Goal: Task Accomplishment & Management: Complete application form

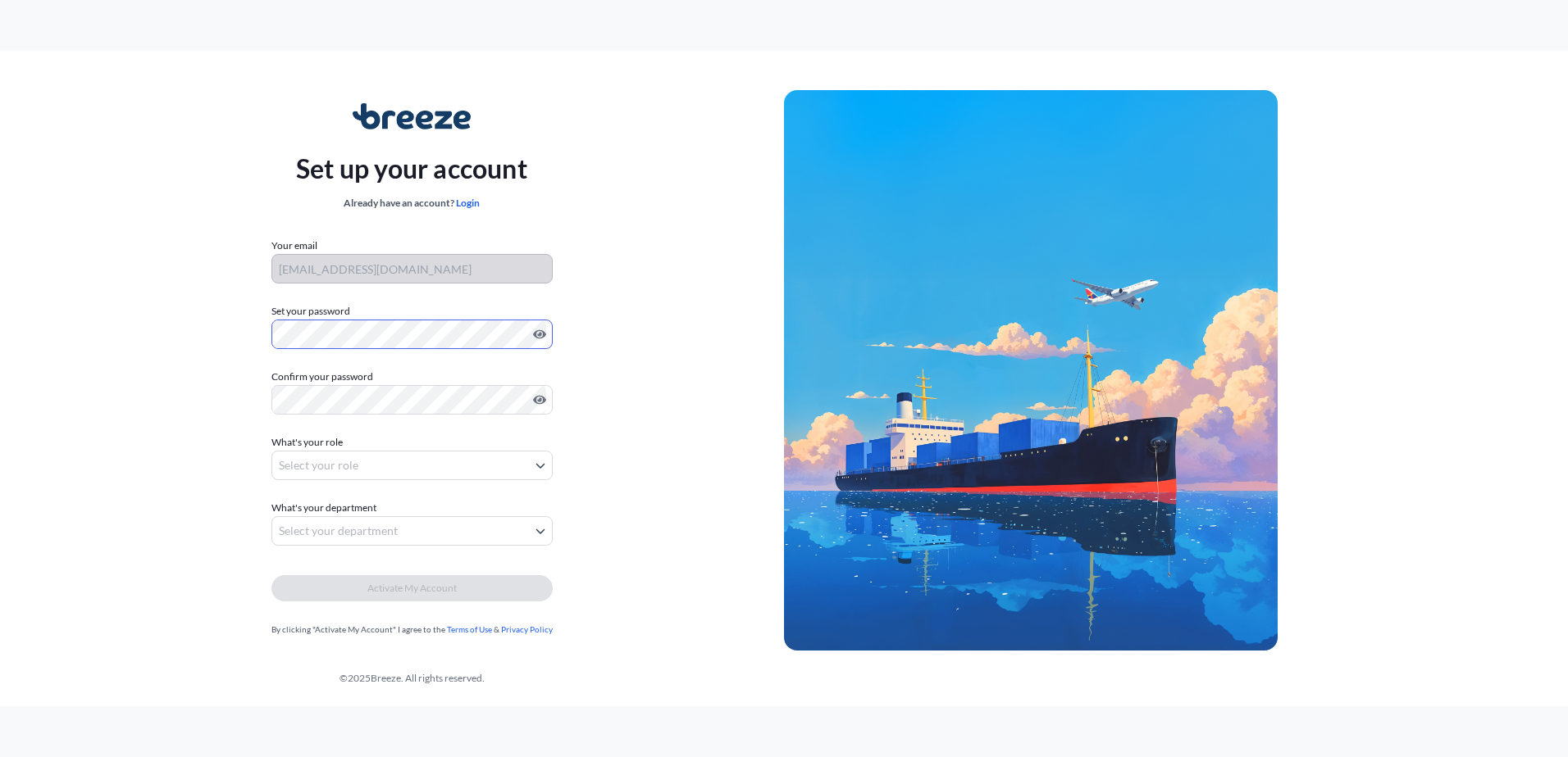
click at [239, 339] on div "Set up your account Already have an account? Login Your email [EMAIL_ADDRESS][D…" at bounding box center [412, 370] width 745 height 600
click at [394, 455] on body "Set up your account Already have an account? Login Your email [EMAIL_ADDRESS][D…" at bounding box center [784, 378] width 1568 height 757
click at [354, 473] on body "Set up your account Already have an account? Login Your email [EMAIL_ADDRESS][D…" at bounding box center [784, 378] width 1568 height 757
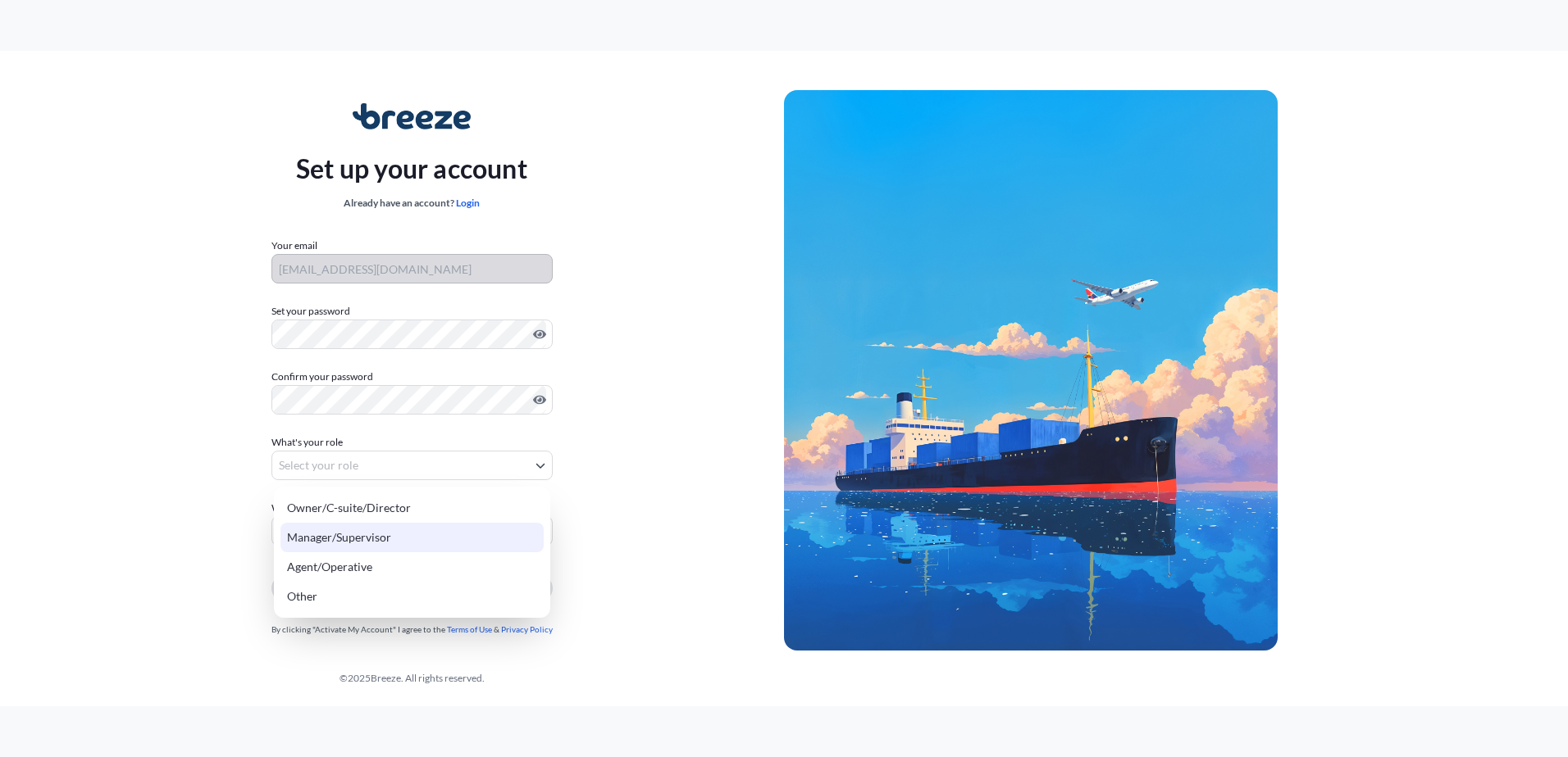
click at [361, 535] on div "Manager/Supervisor" at bounding box center [412, 537] width 263 height 30
select select "manager/supervisor"
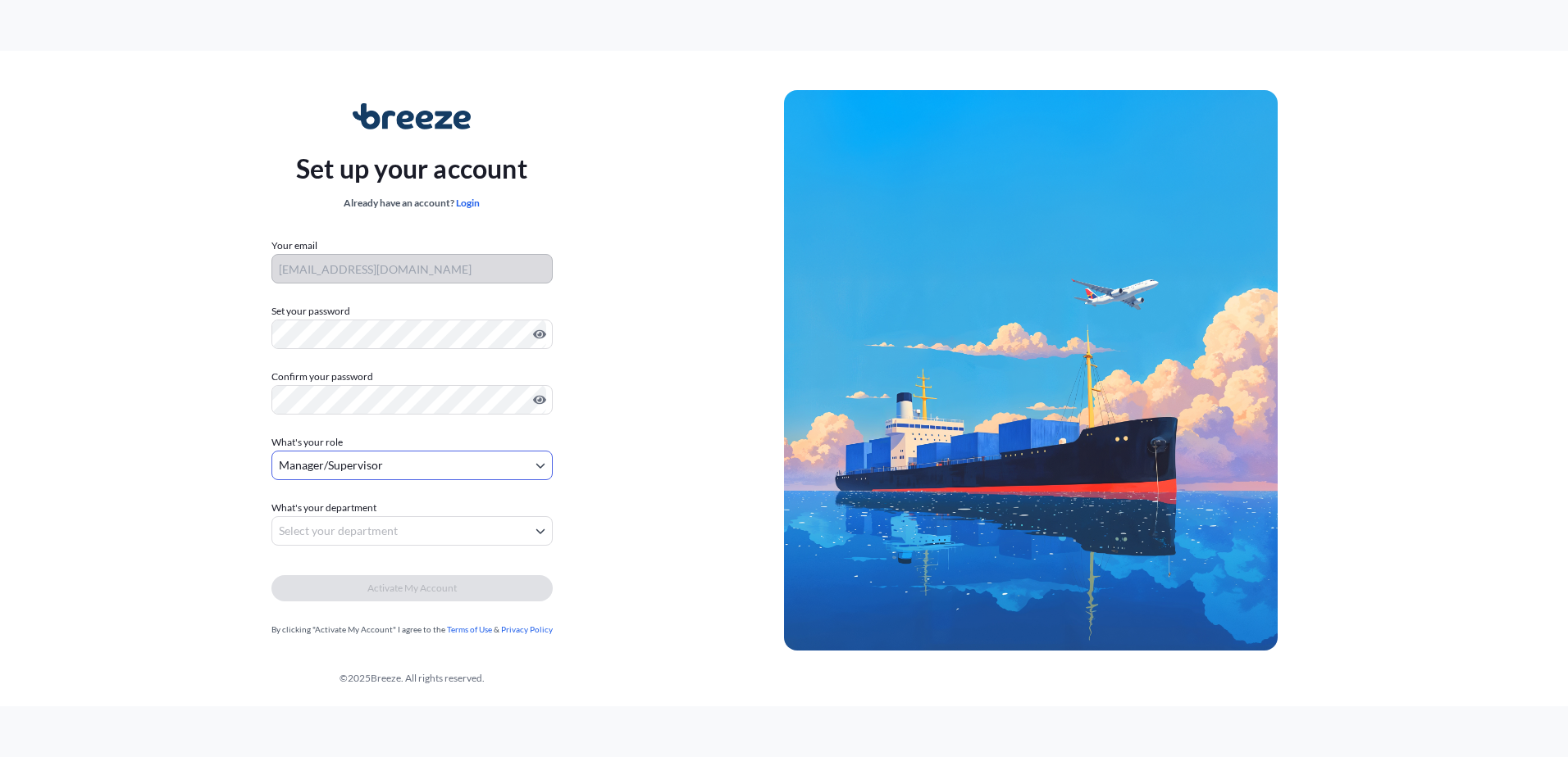
click at [212, 482] on div "Set up your account Already have an account? Login Your email [EMAIL_ADDRESS][D…" at bounding box center [412, 370] width 745 height 600
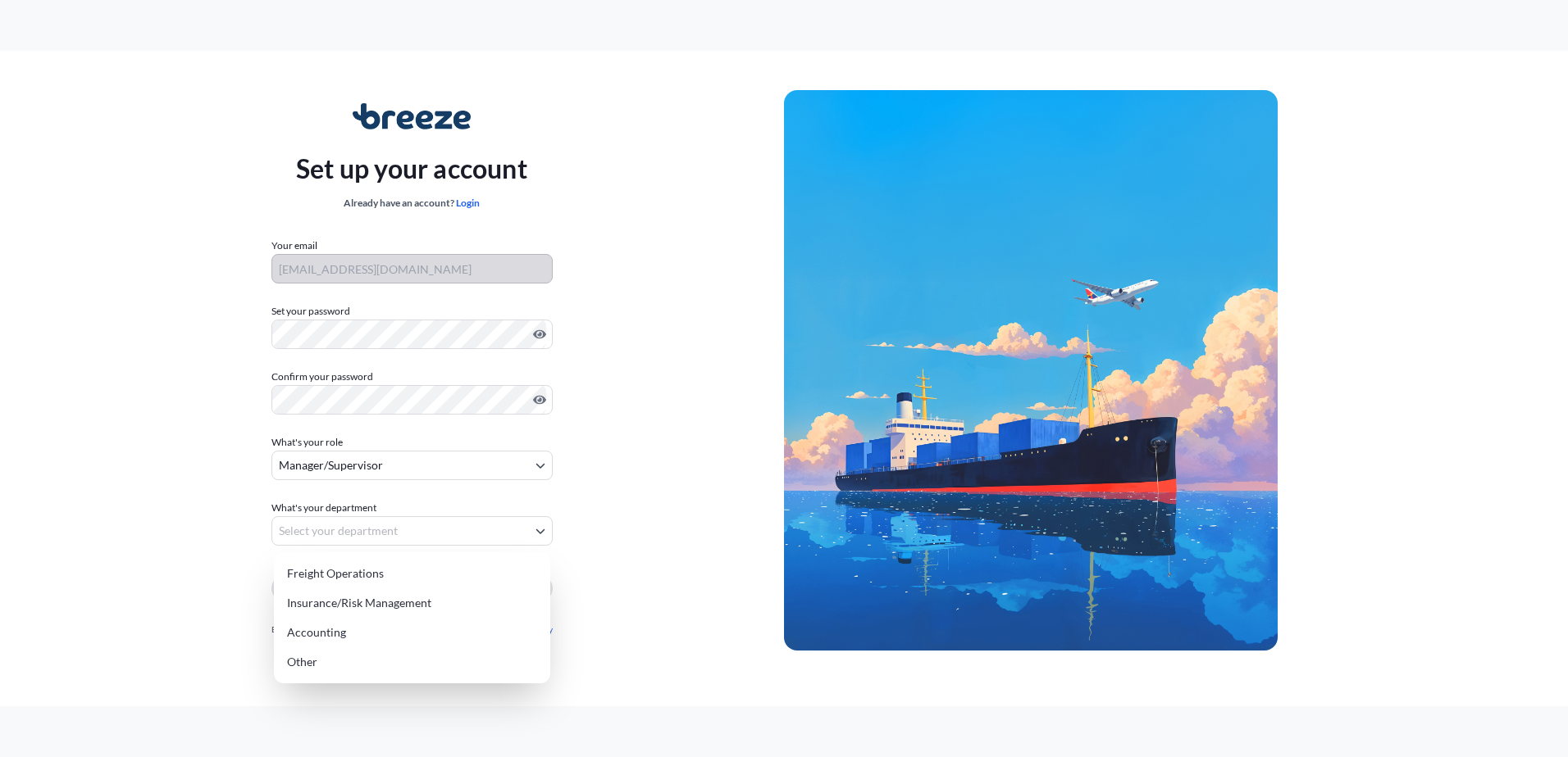
click at [379, 524] on body "Set up your account Already have an account? Login Your email [EMAIL_ADDRESS][D…" at bounding box center [784, 378] width 1568 height 757
click at [383, 573] on div "Freight Operations" at bounding box center [412, 573] width 263 height 30
select select "freight operations"
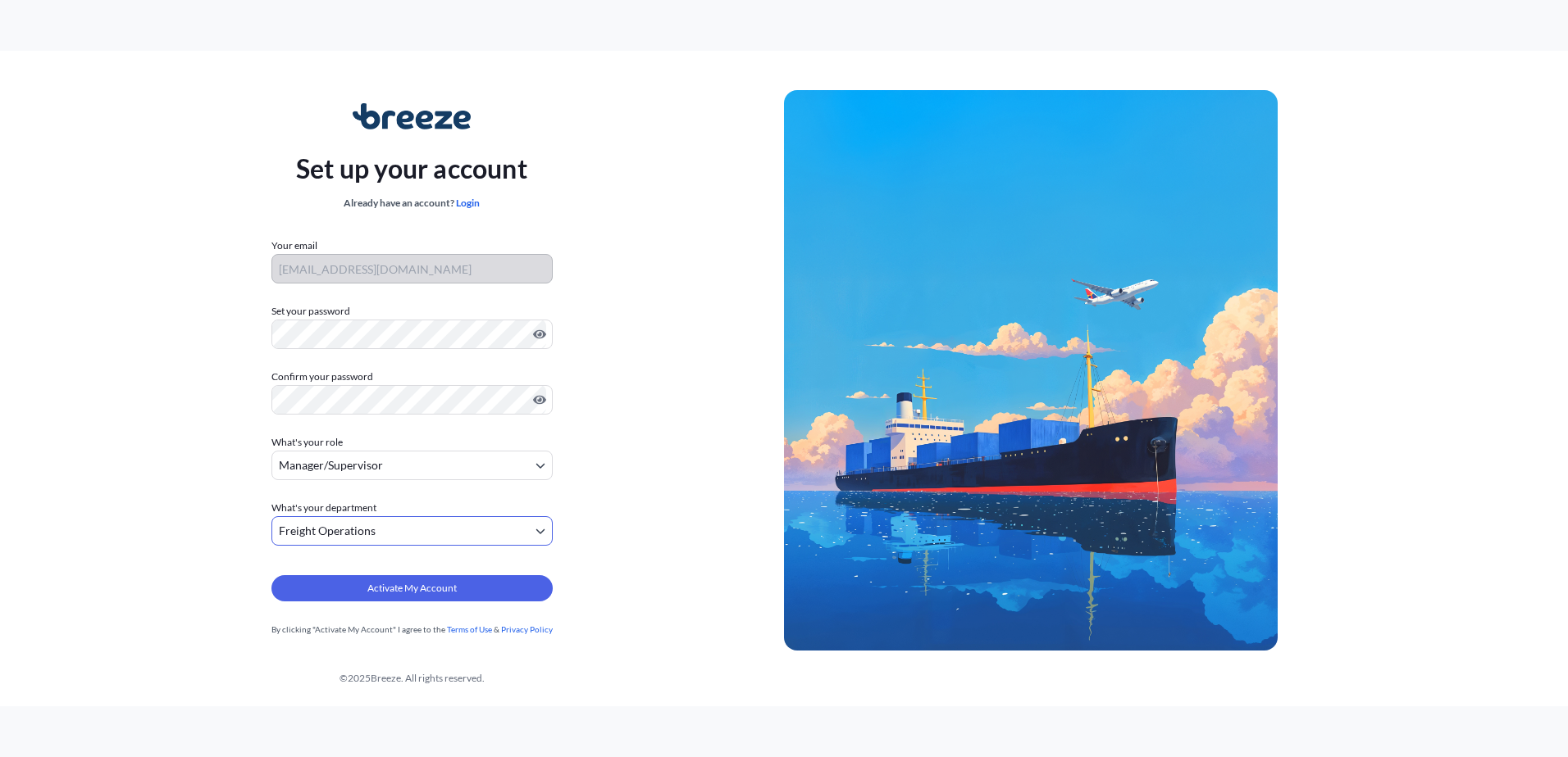
click at [153, 529] on div "Set up your account Already have an account? Login Your email [EMAIL_ADDRESS][D…" at bounding box center [412, 370] width 745 height 600
click at [358, 592] on button "Activate My Account" at bounding box center [412, 588] width 281 height 26
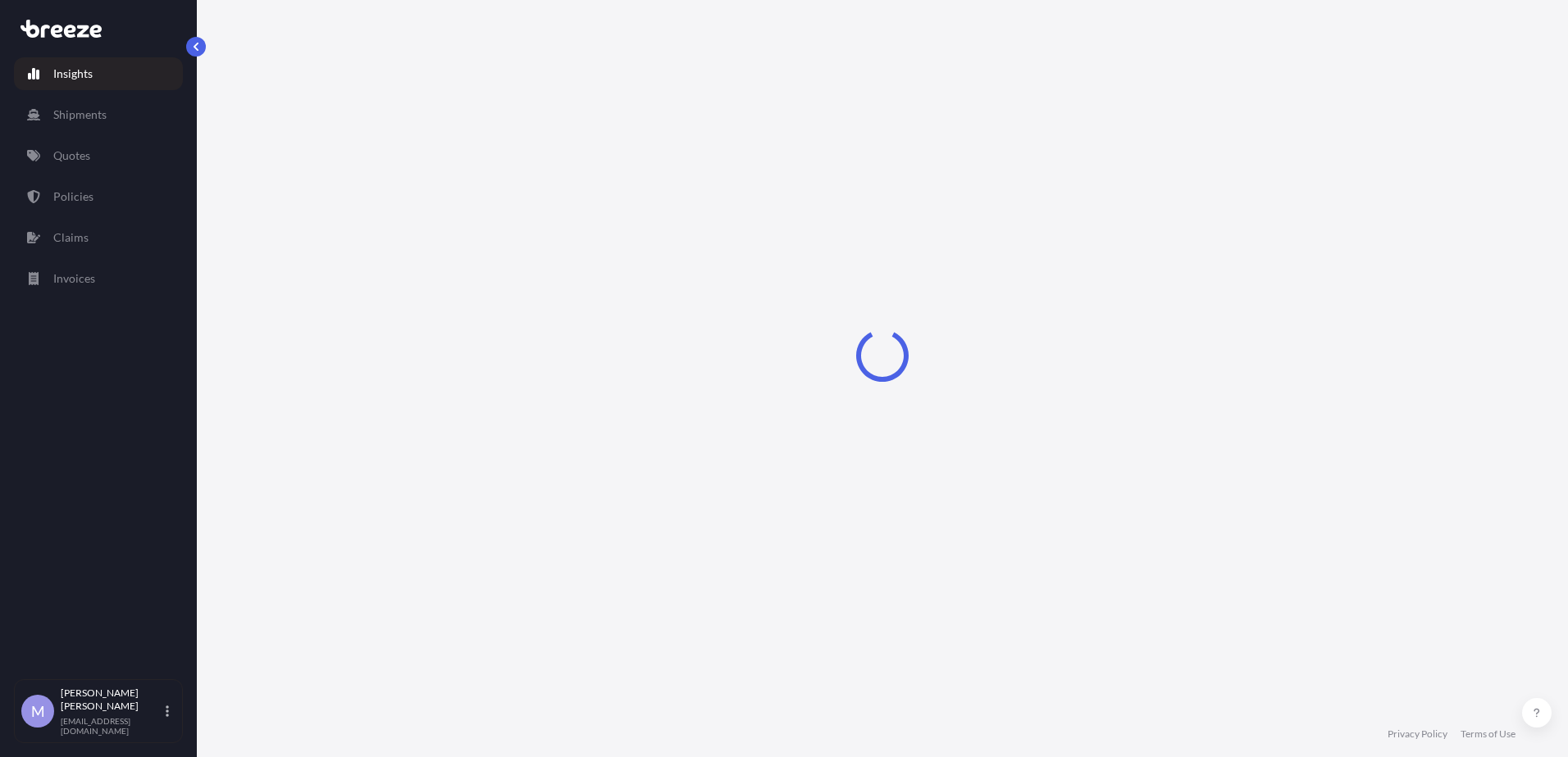
select select "2025"
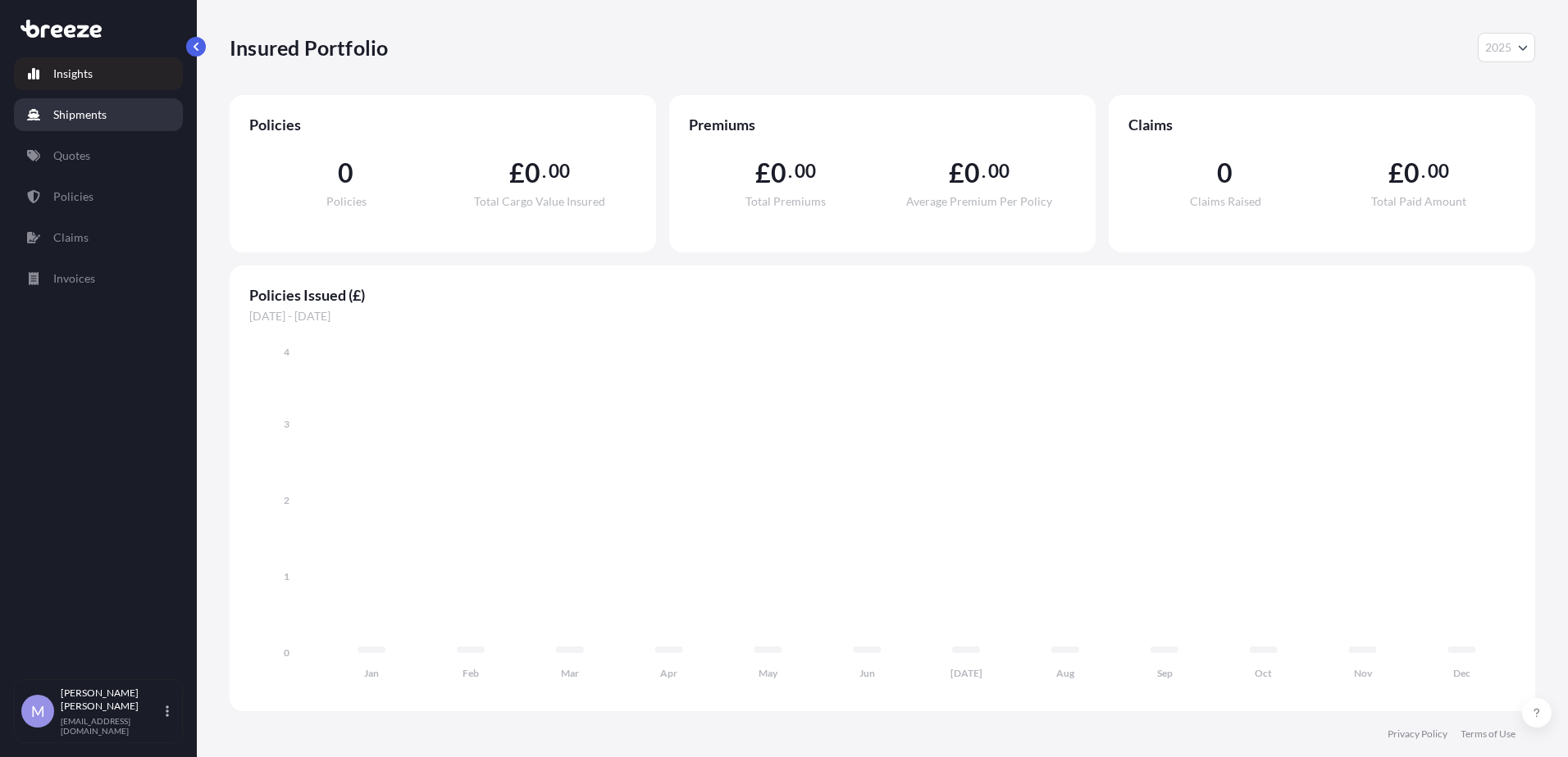
click at [100, 119] on p "Shipments" at bounding box center [79, 115] width 53 height 16
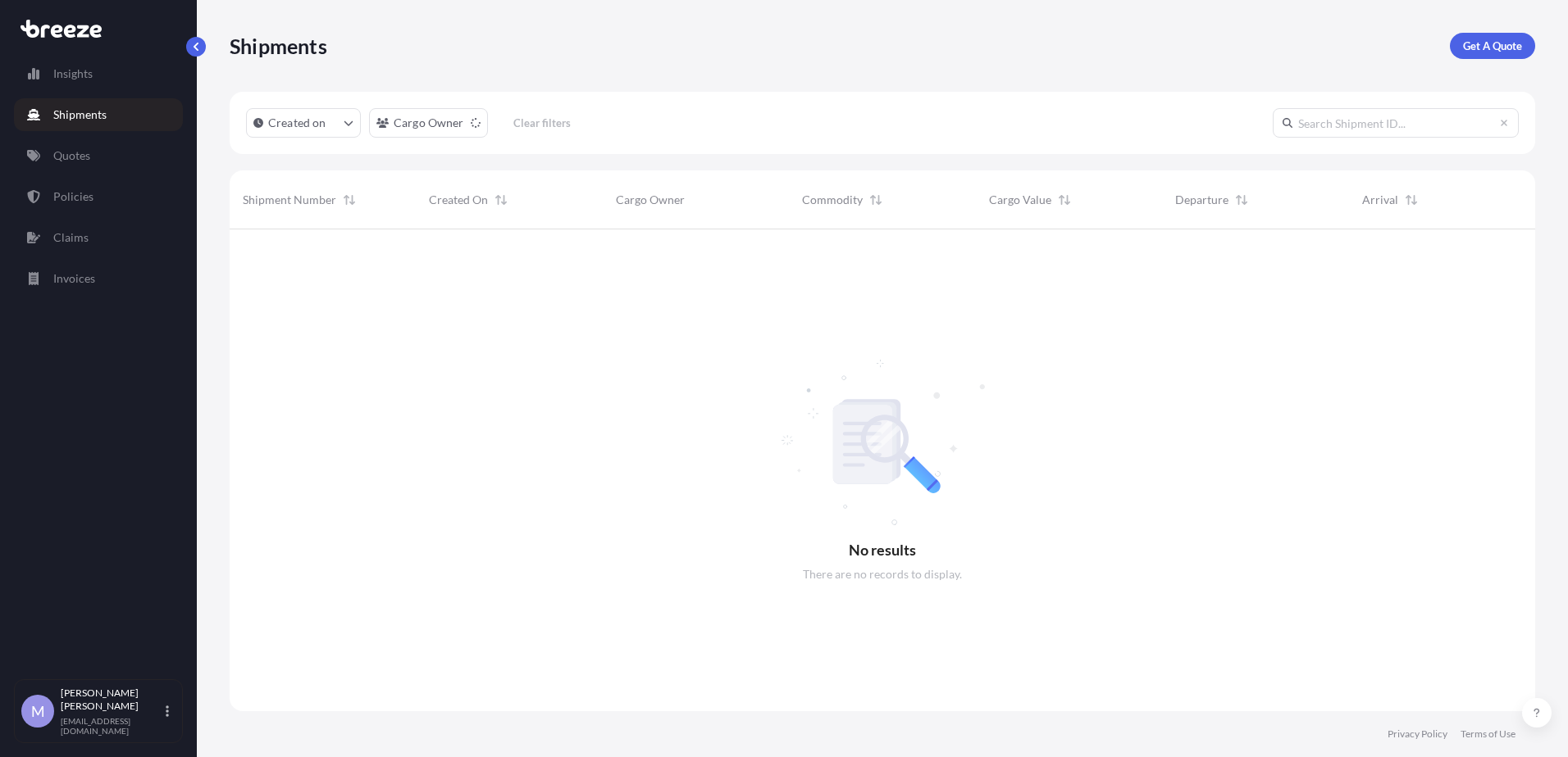
scroll to position [529, 1293]
click at [85, 153] on p "Quotes" at bounding box center [71, 155] width 37 height 16
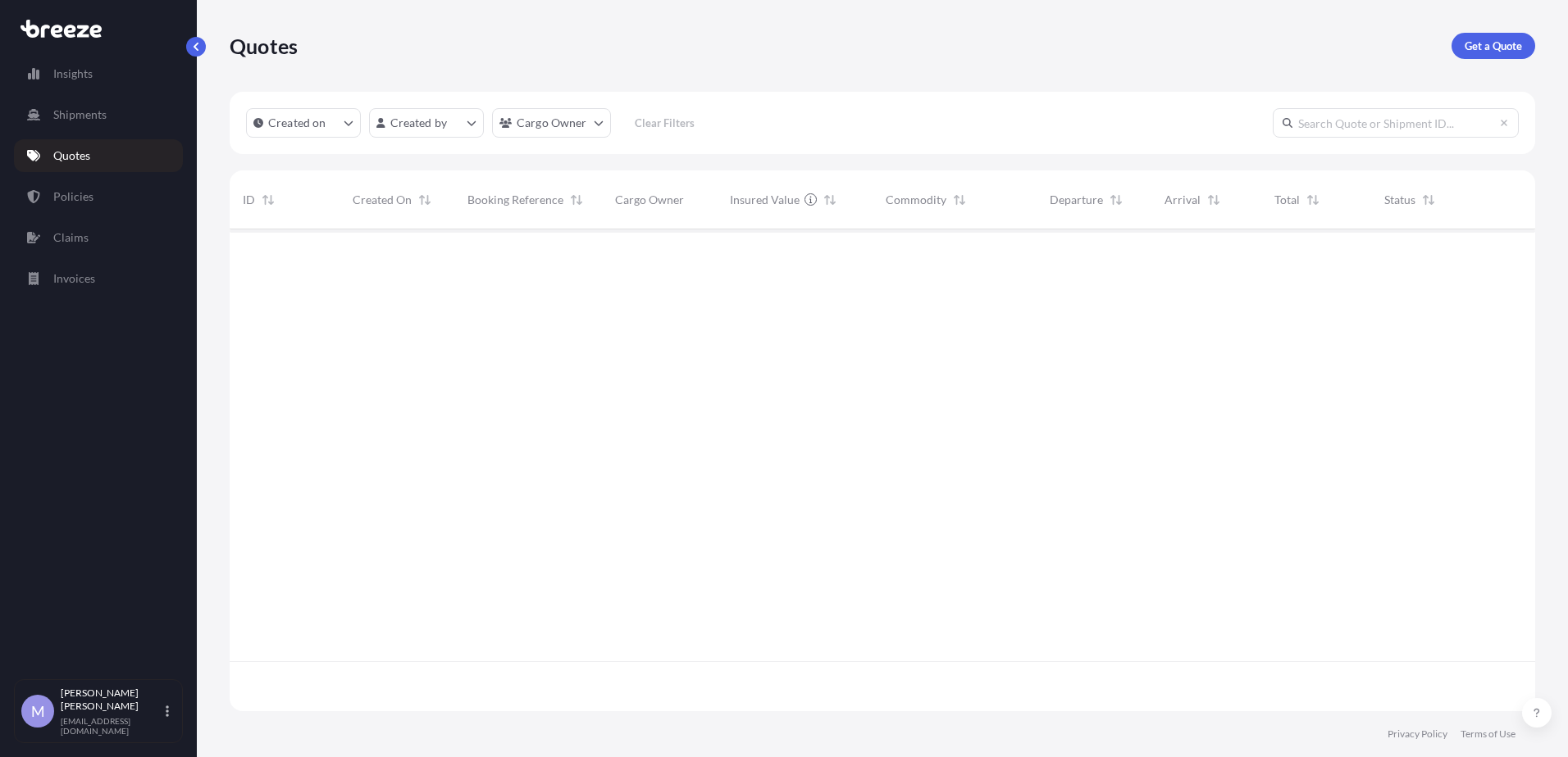
scroll to position [529, 1293]
